Goal: Find specific page/section: Find specific page/section

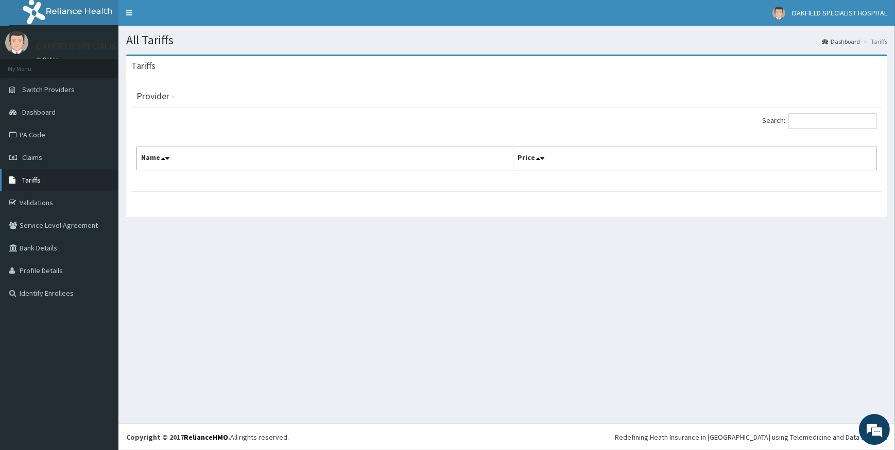
click at [32, 183] on span "Tariffs" at bounding box center [31, 180] width 19 height 9
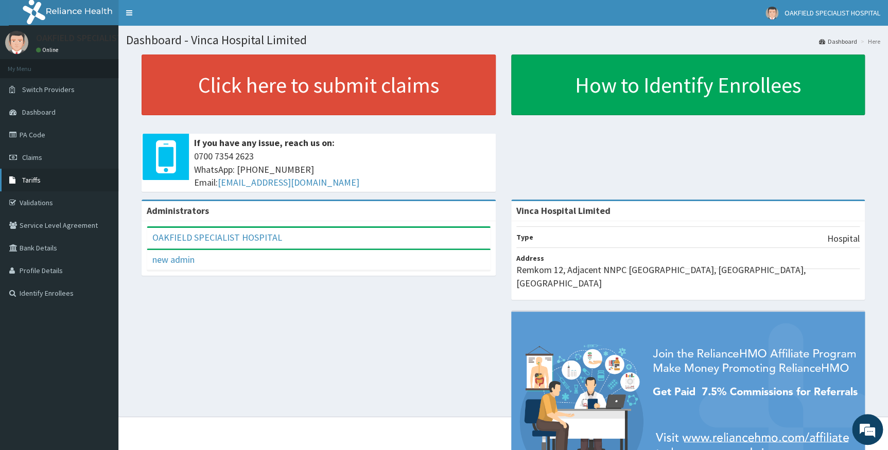
click at [38, 180] on span "Tariffs" at bounding box center [31, 180] width 19 height 9
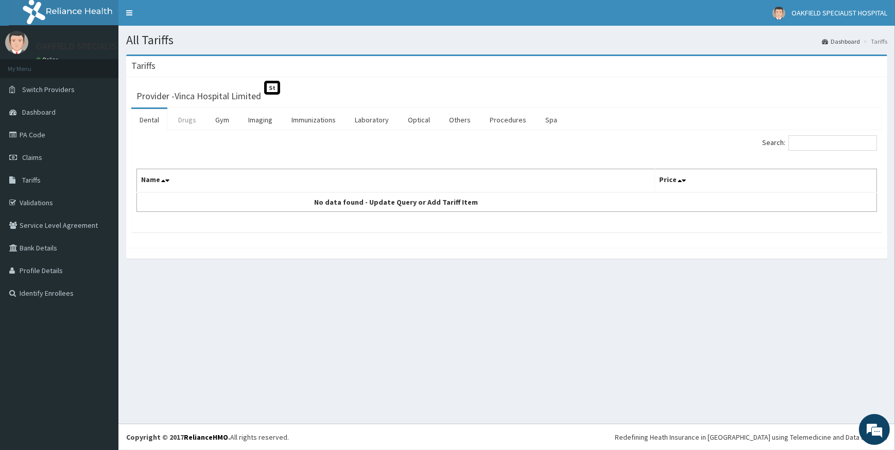
click at [186, 117] on link "Drugs" at bounding box center [187, 120] width 34 height 22
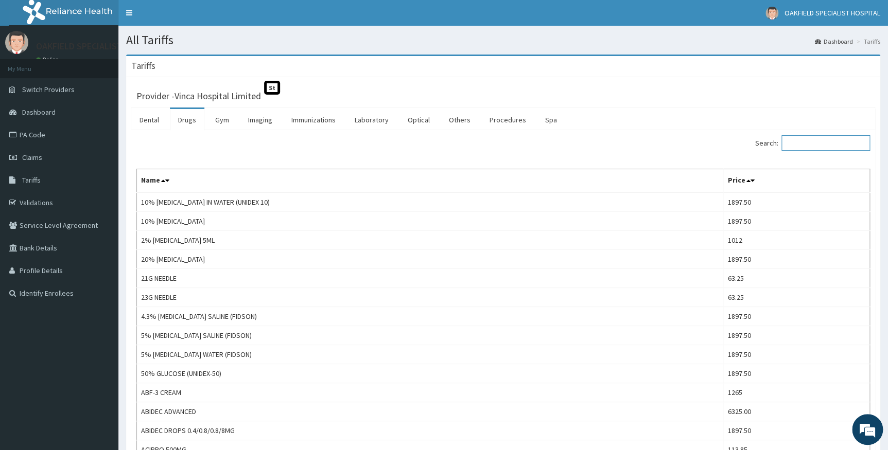
click at [837, 145] on input "Search:" at bounding box center [825, 142] width 89 height 15
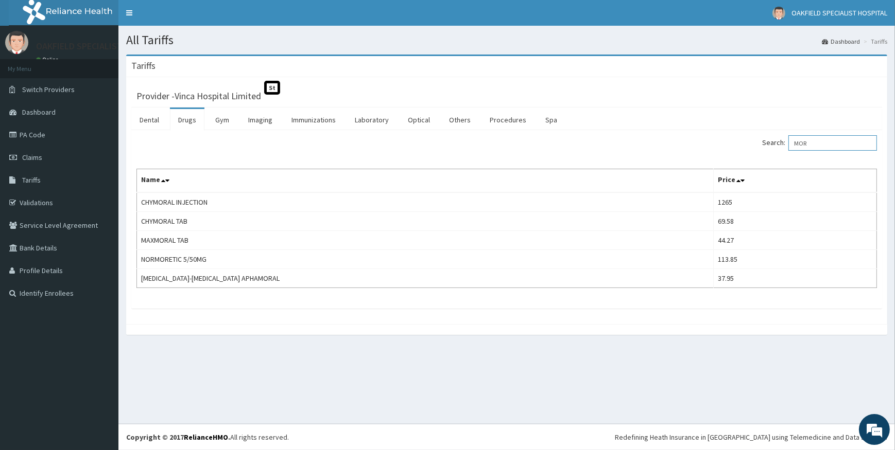
type input "MOR"
click at [41, 139] on link "PA Code" at bounding box center [59, 135] width 118 height 23
